Goal: Check status: Check status

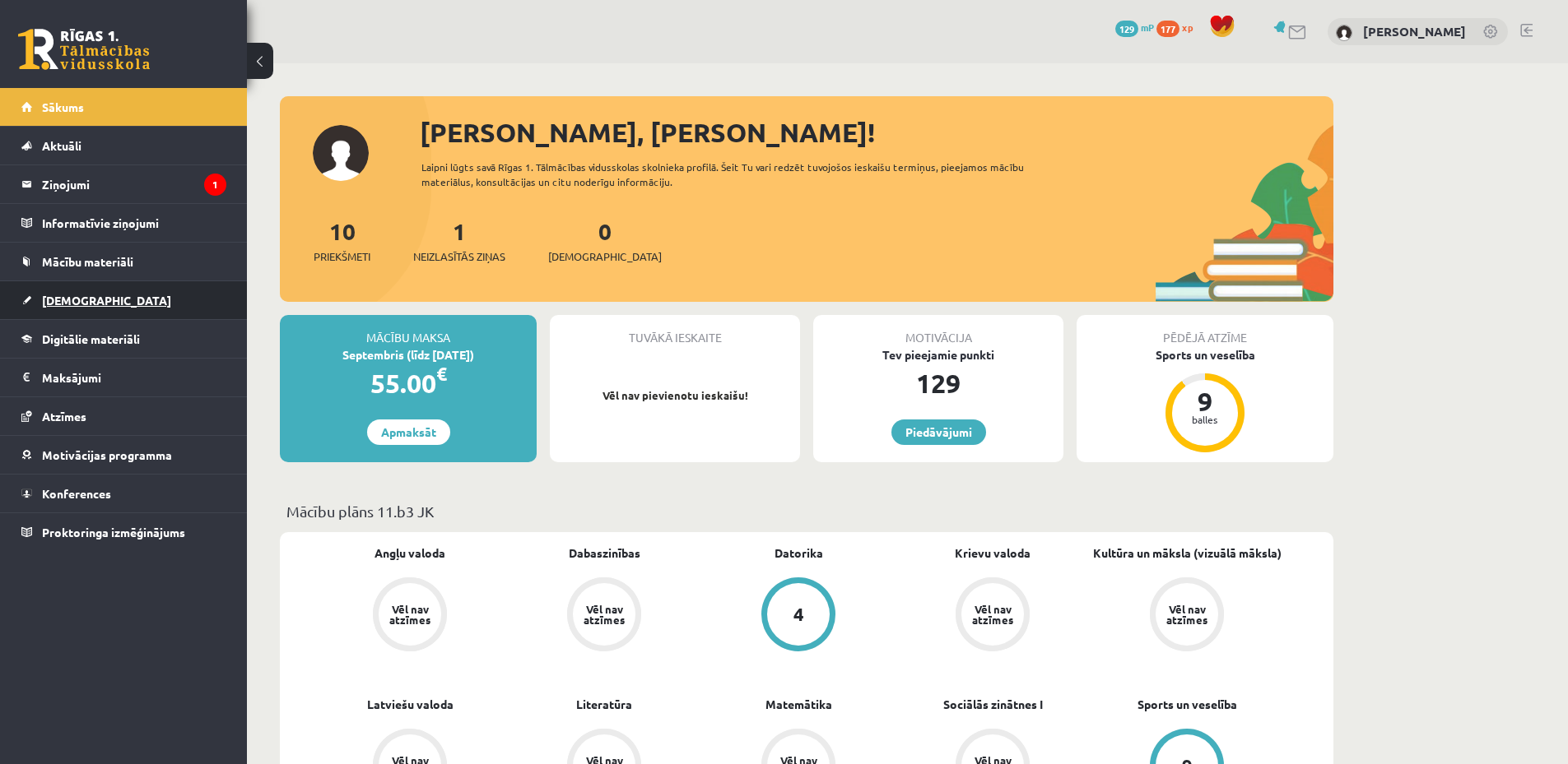
click at [126, 305] on link "[DEMOGRAPHIC_DATA]" at bounding box center [123, 300] width 205 height 38
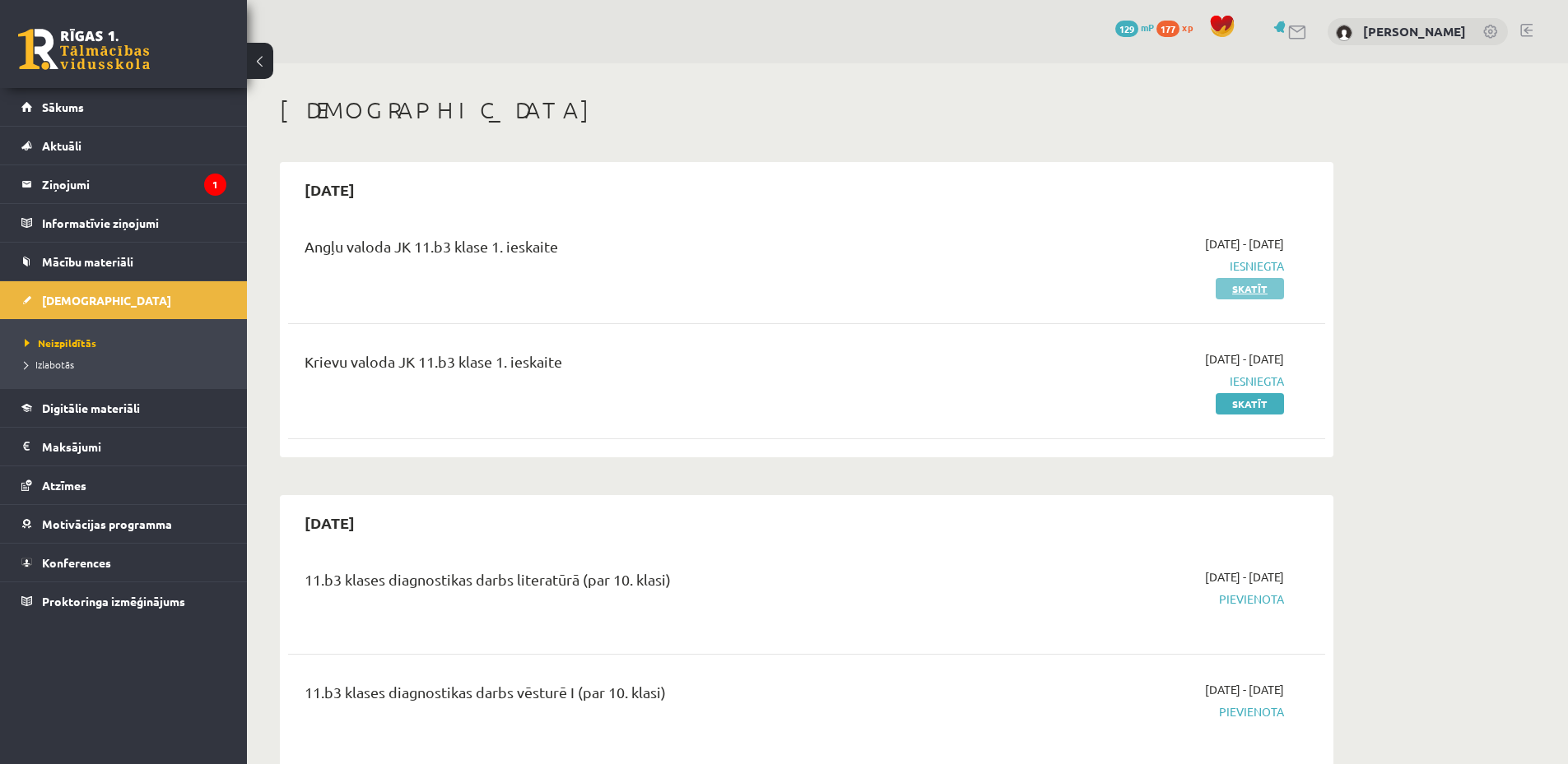
click at [1256, 290] on link "Skatīt" at bounding box center [1250, 289] width 69 height 21
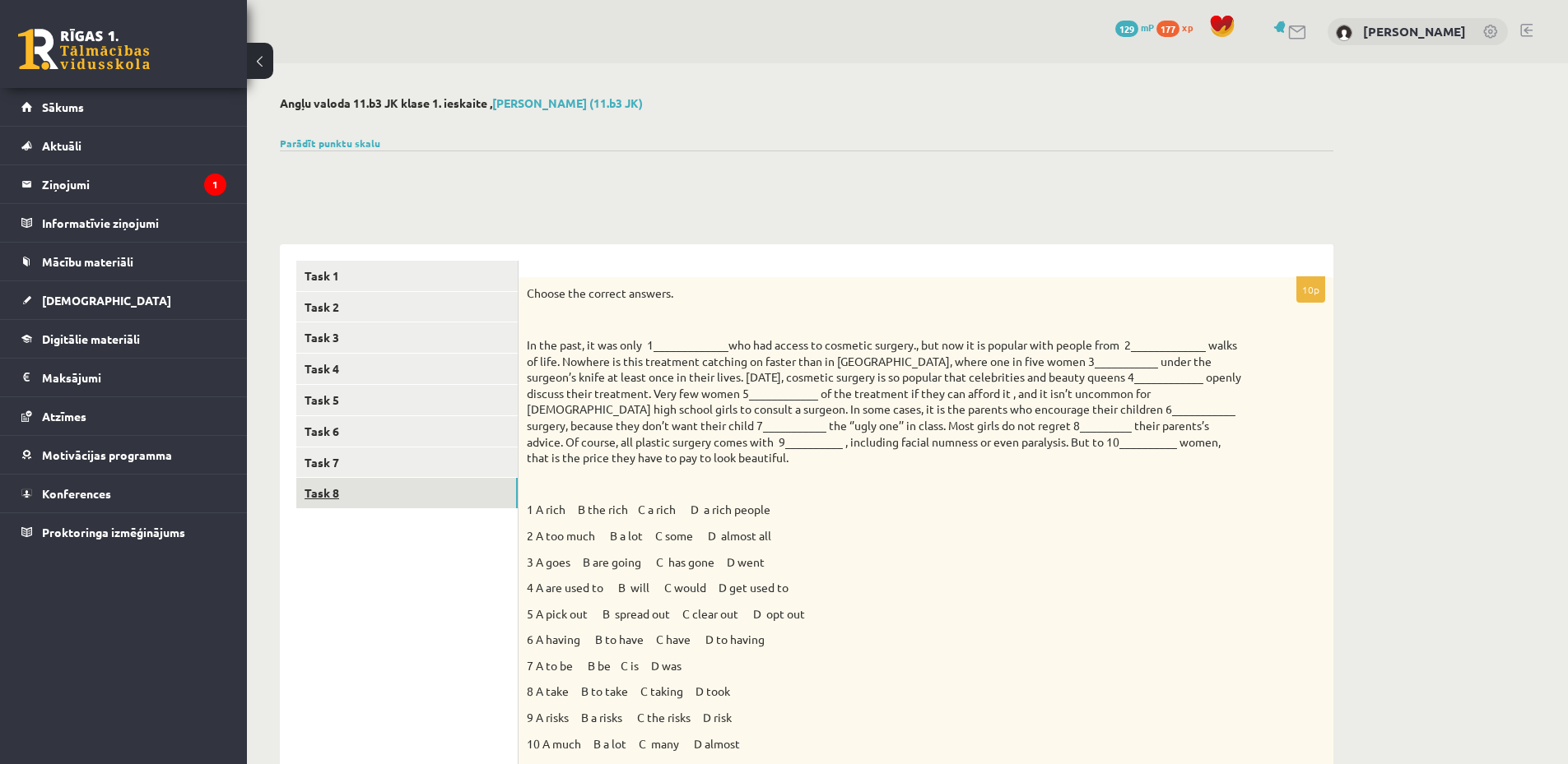
click at [417, 487] on link "Task 8" at bounding box center [407, 493] width 221 height 30
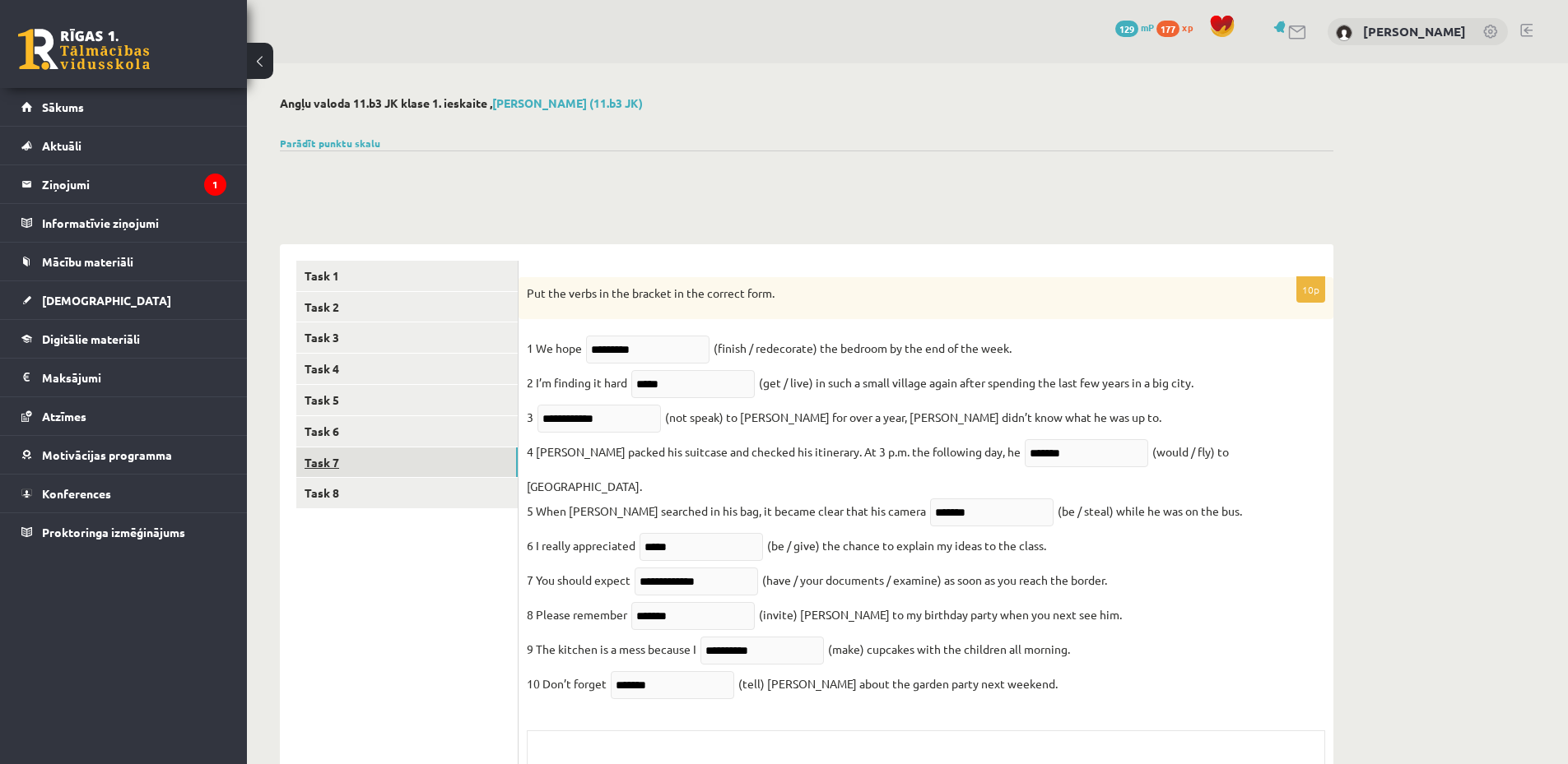
click at [385, 452] on link "Task 7" at bounding box center [407, 463] width 221 height 30
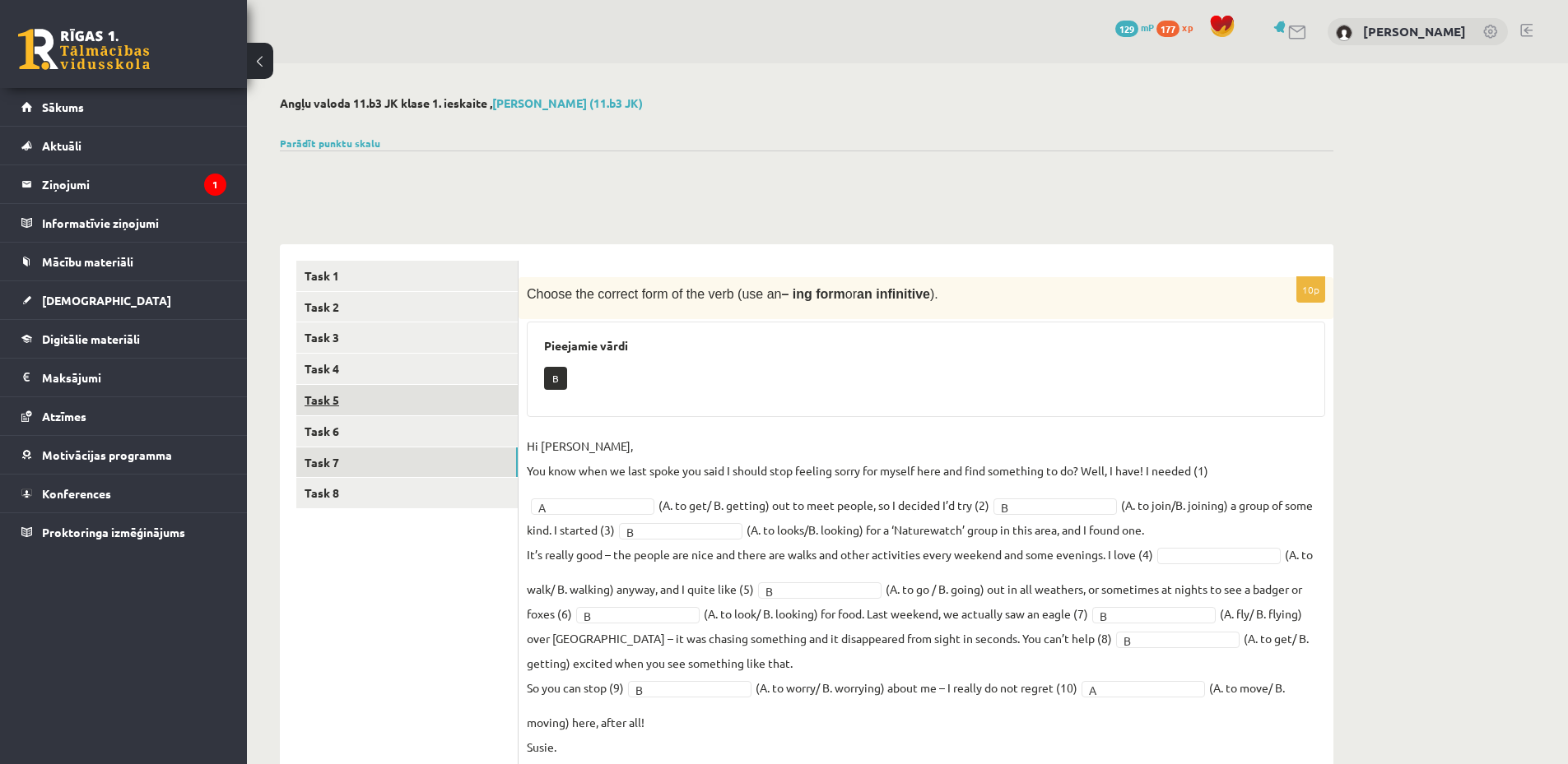
click at [419, 404] on link "Task 5" at bounding box center [407, 400] width 221 height 30
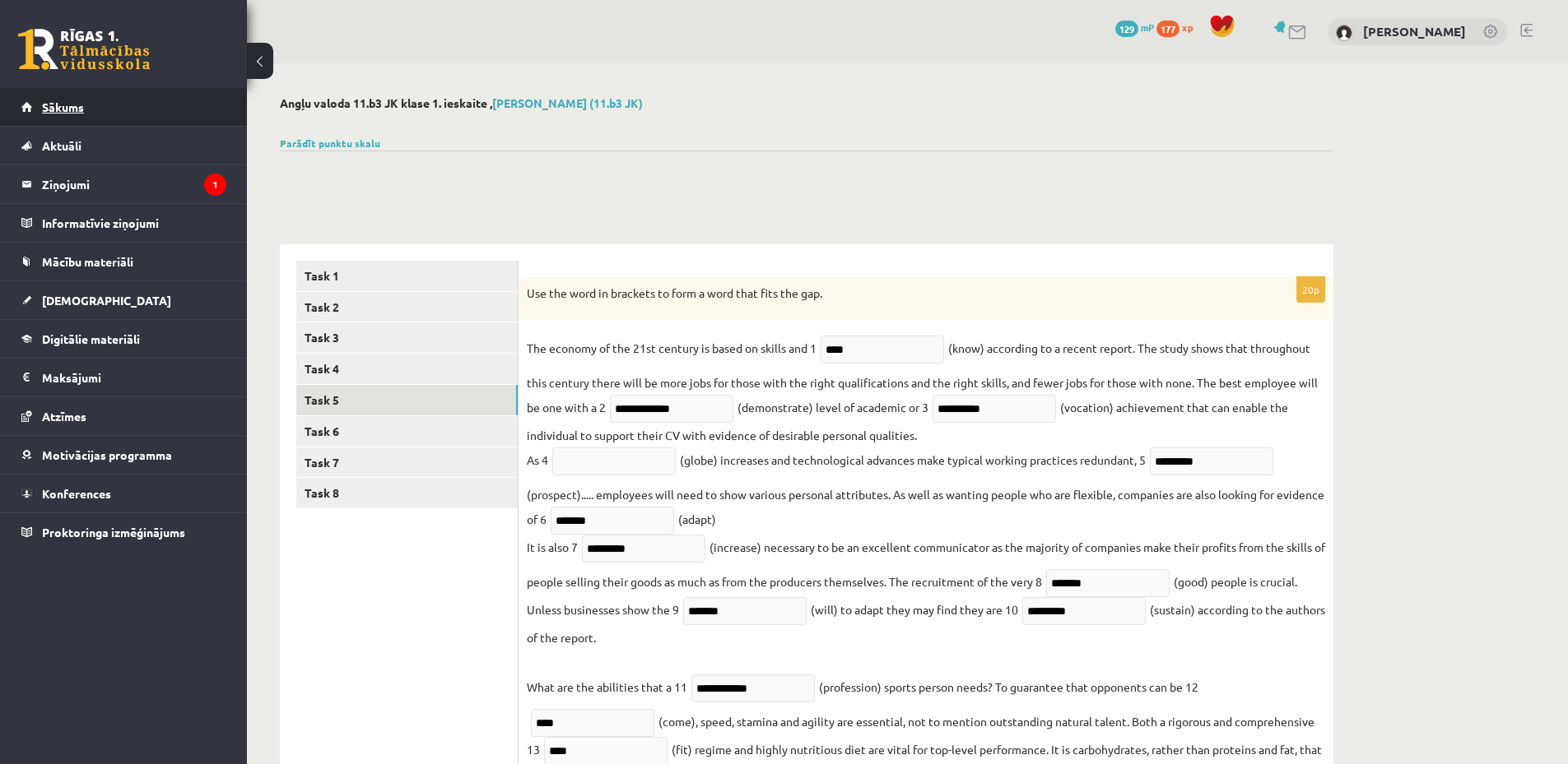
click at [83, 105] on span "Sākums" at bounding box center [63, 107] width 42 height 15
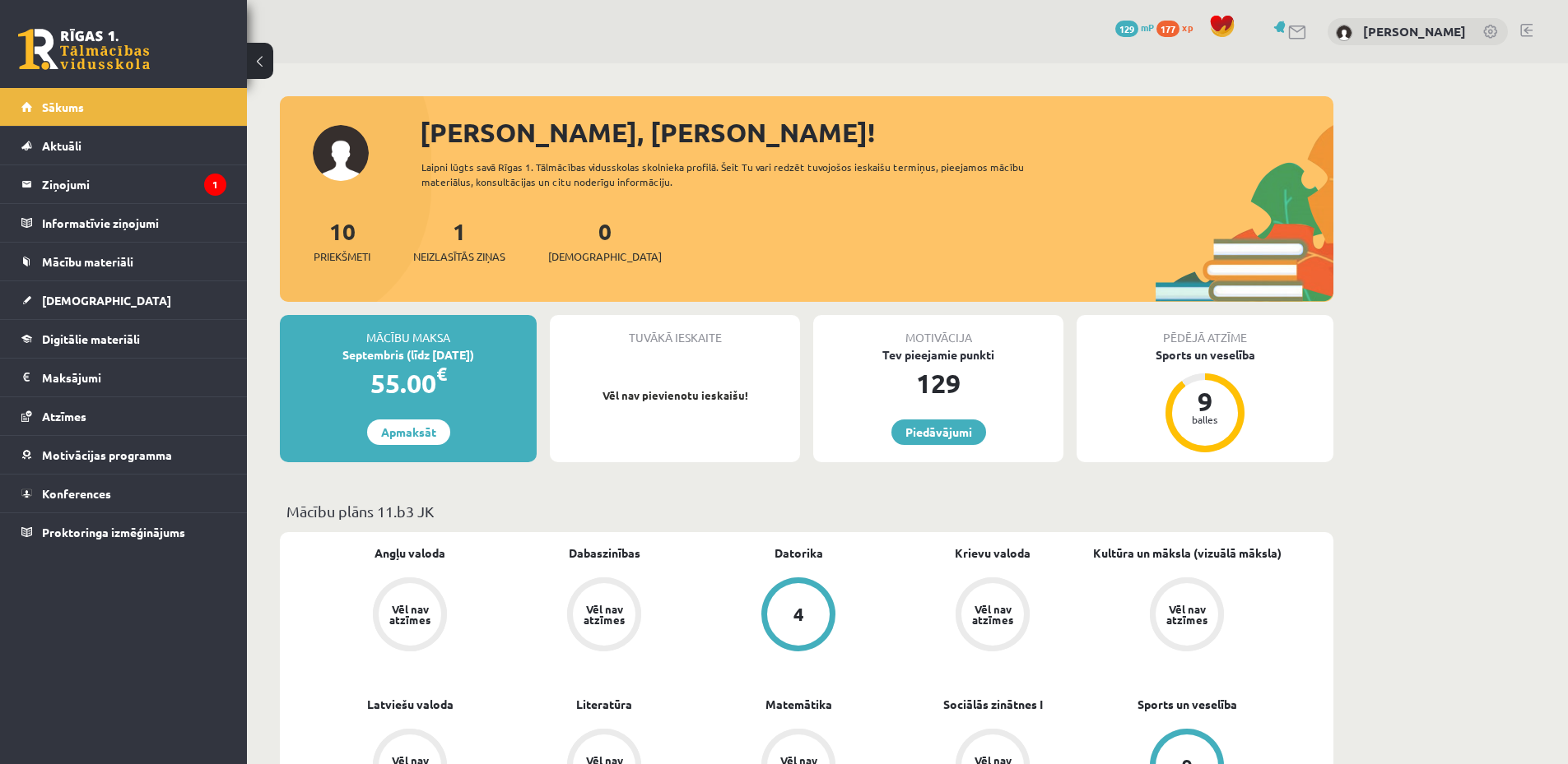
click at [1516, 33] on div "0 Dāvanas 129 mP 177 xp Viktorija Romulāne" at bounding box center [907, 31] width 1321 height 63
click at [1524, 33] on link at bounding box center [1525, 30] width 12 height 13
